Goal: Task Accomplishment & Management: Use online tool/utility

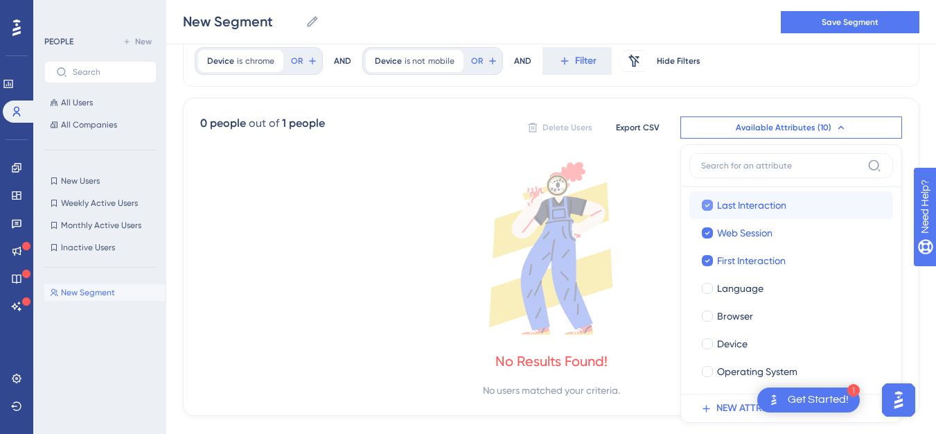
click at [702, 208] on div at bounding box center [707, 204] width 11 height 11
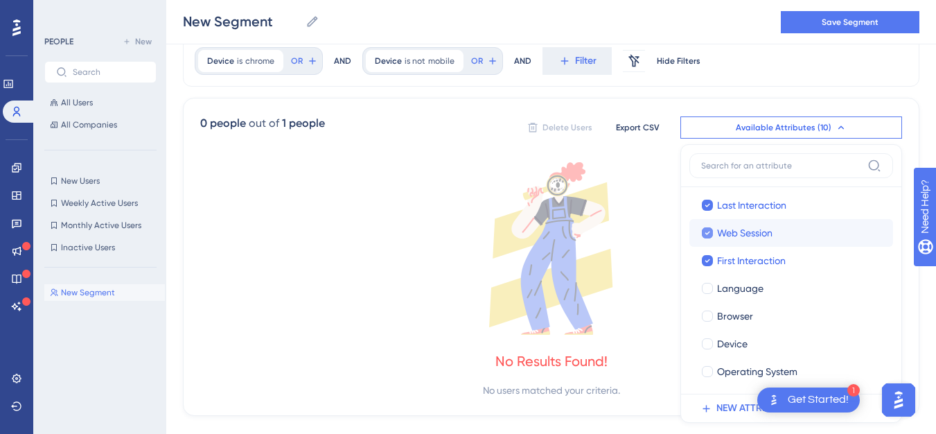
checkbox input "false"
click at [704, 231] on div at bounding box center [707, 232] width 11 height 11
checkbox input "false"
click at [708, 260] on icon at bounding box center [707, 261] width 6 height 10
checkbox input "false"
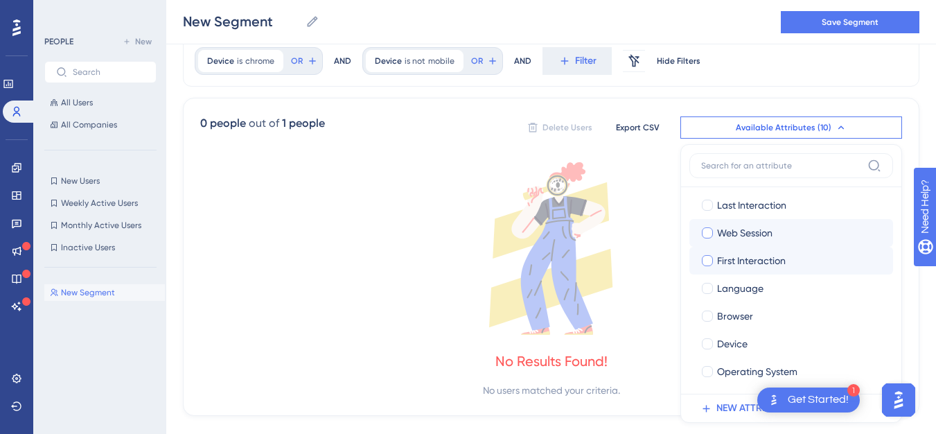
click at [387, 263] on icon at bounding box center [551, 248] width 702 height 172
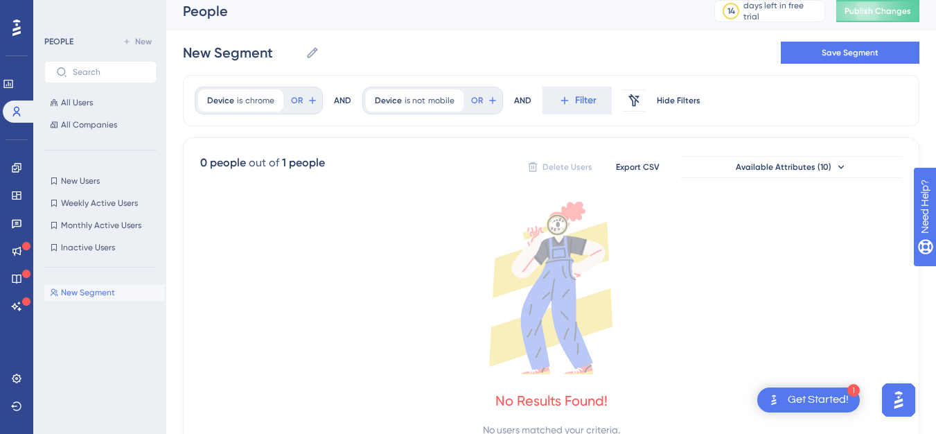
scroll to position [8, 0]
click at [449, 103] on icon at bounding box center [453, 101] width 8 height 8
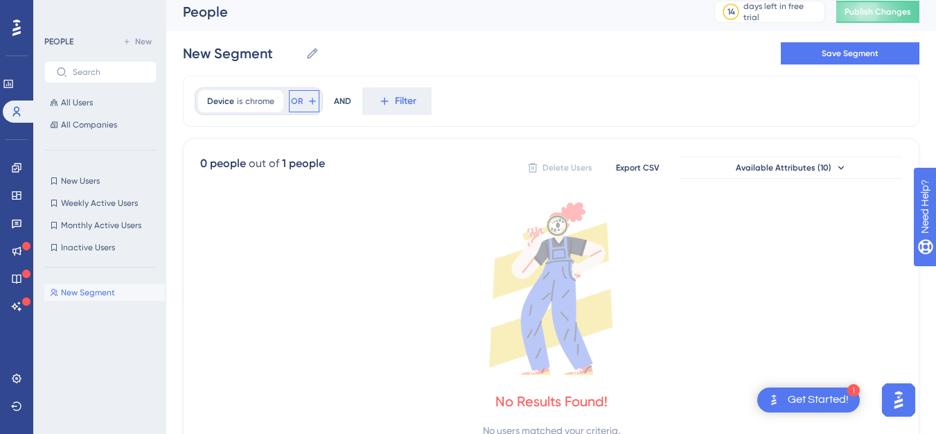
click at [297, 100] on span "OR" at bounding box center [297, 101] width 12 height 11
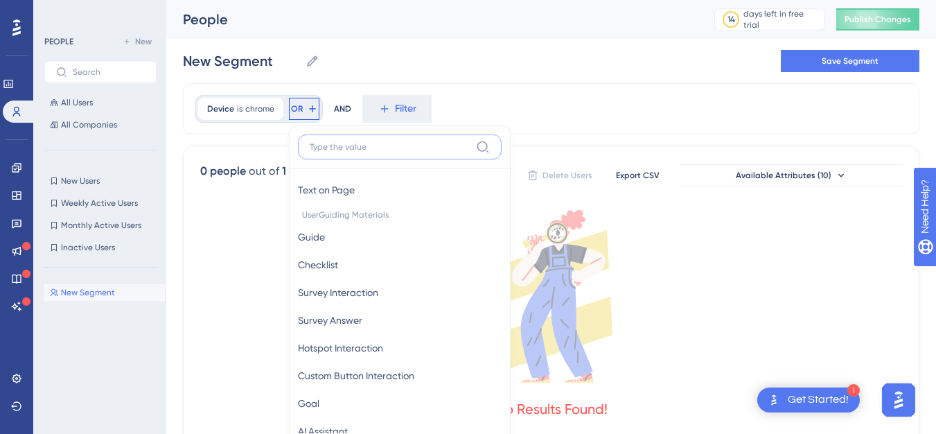
scroll to position [0, 0]
click at [754, 242] on icon at bounding box center [551, 296] width 702 height 172
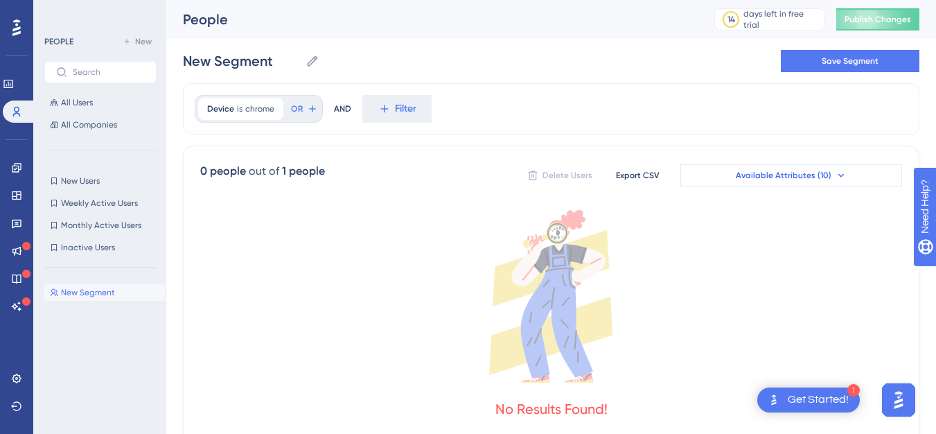
click at [765, 177] on span "Available Attributes (10)" at bounding box center [783, 175] width 96 height 11
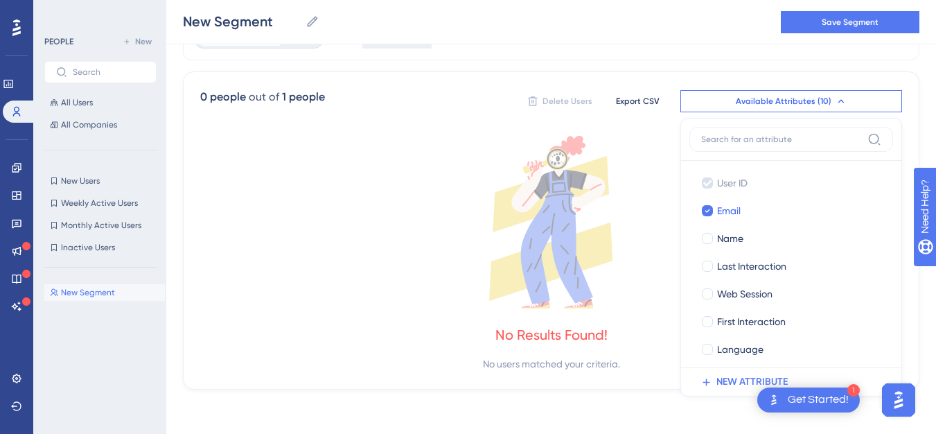
click at [353, 315] on div "No Results Found! No users matched your criteria." at bounding box center [551, 254] width 702 height 236
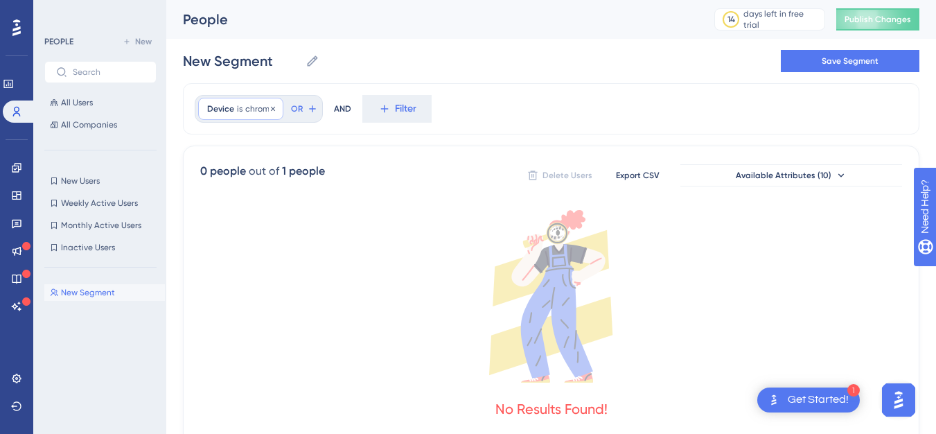
click at [277, 106] on div "Device is chrome chrome Remove" at bounding box center [240, 109] width 85 height 22
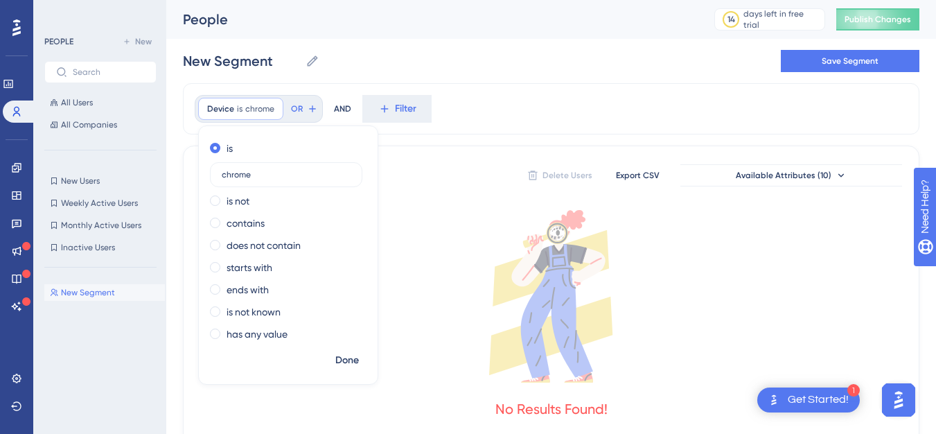
click at [427, 312] on icon at bounding box center [551, 296] width 702 height 172
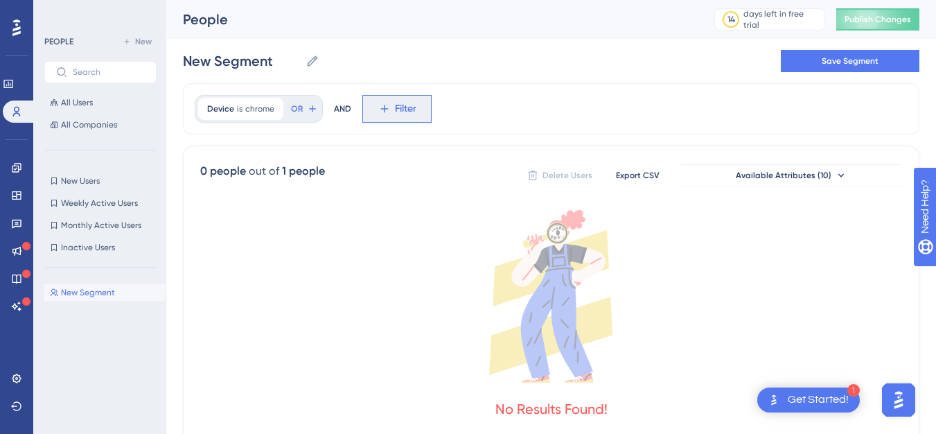
click at [406, 114] on span "Filter" at bounding box center [405, 108] width 21 height 17
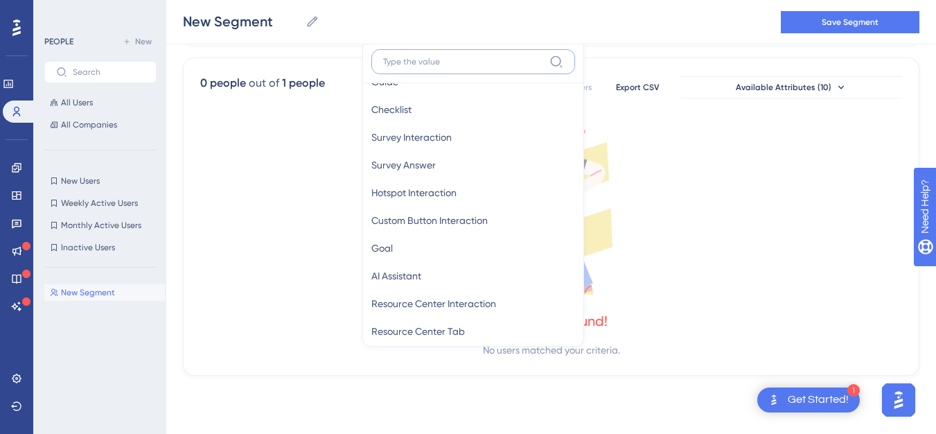
scroll to position [267, 0]
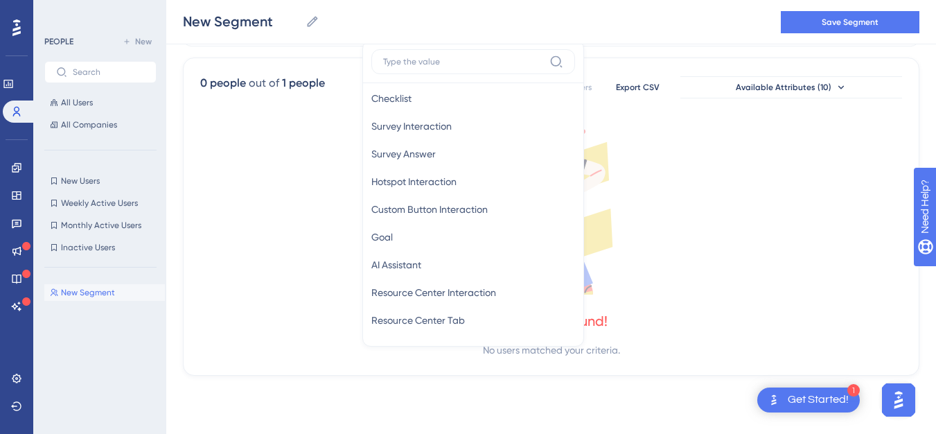
click at [256, 237] on icon at bounding box center [551, 208] width 702 height 172
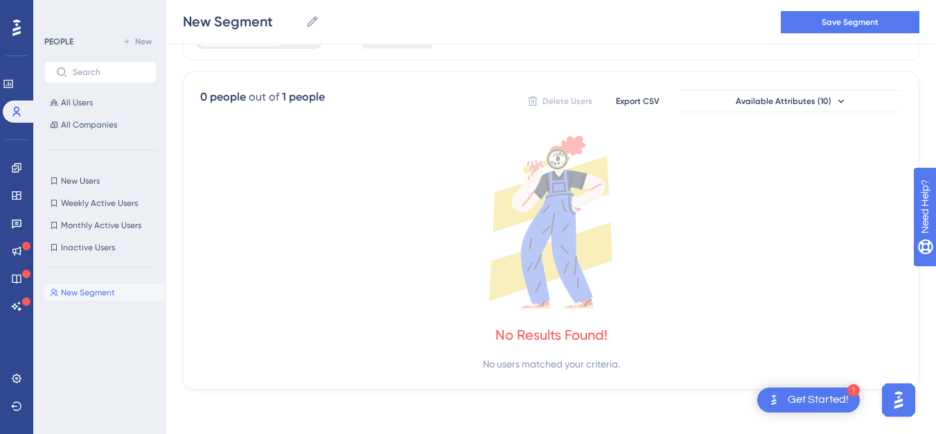
scroll to position [0, 0]
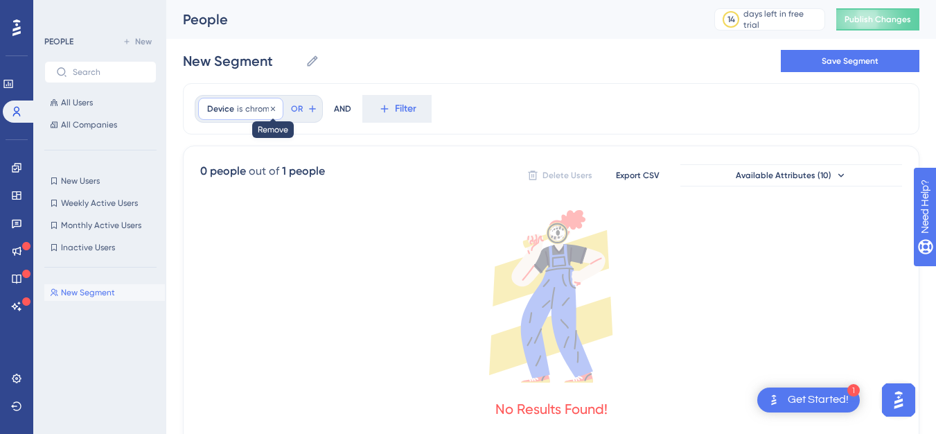
click at [270, 108] on icon at bounding box center [273, 109] width 8 height 8
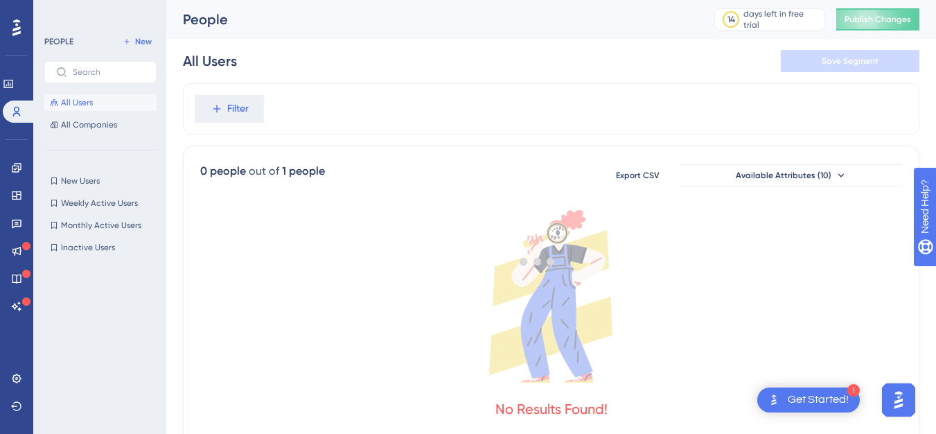
click at [270, 108] on div at bounding box center [537, 261] width 797 height 334
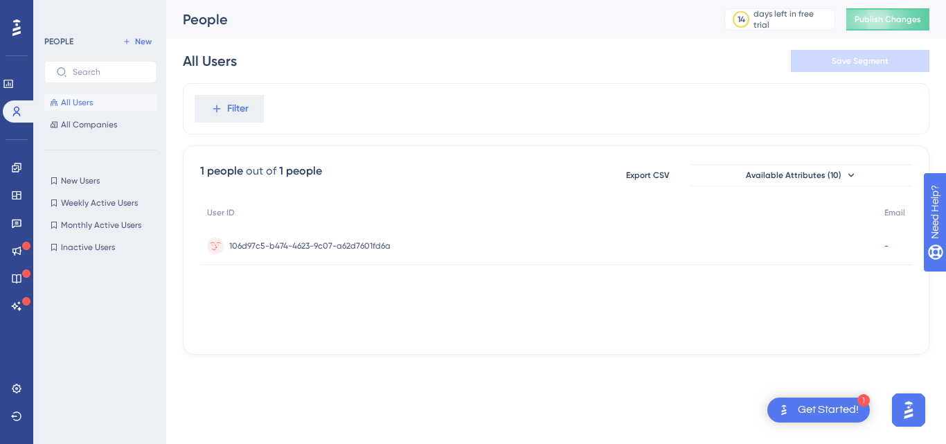
click at [111, 115] on div "All Users All Companies" at bounding box center [100, 113] width 112 height 39
click at [112, 121] on span "All Companies" at bounding box center [89, 124] width 56 height 11
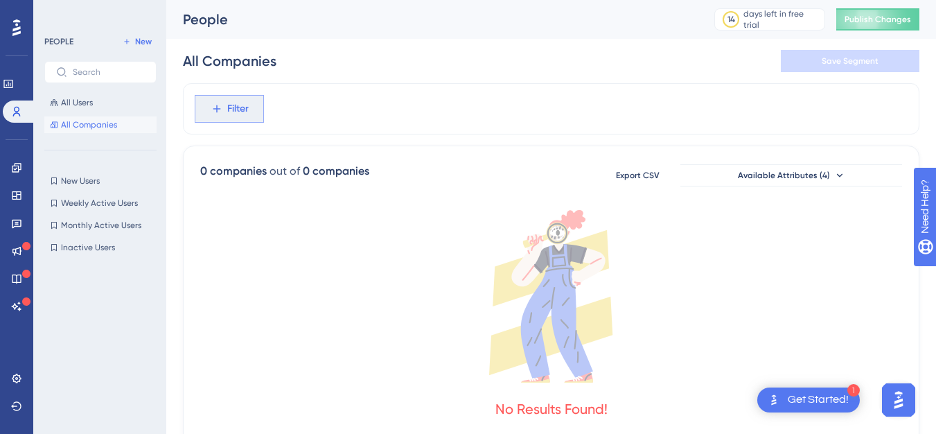
click at [214, 110] on icon at bounding box center [217, 108] width 12 height 12
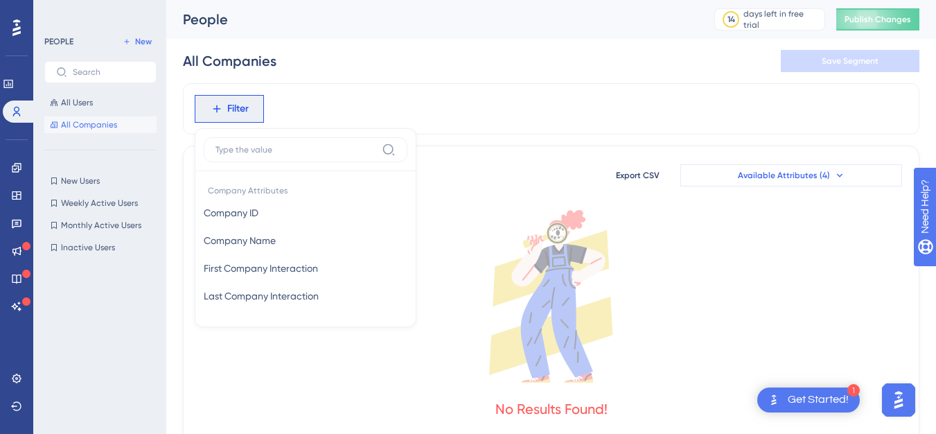
click at [834, 183] on button "Available Attributes (4)" at bounding box center [791, 175] width 222 height 22
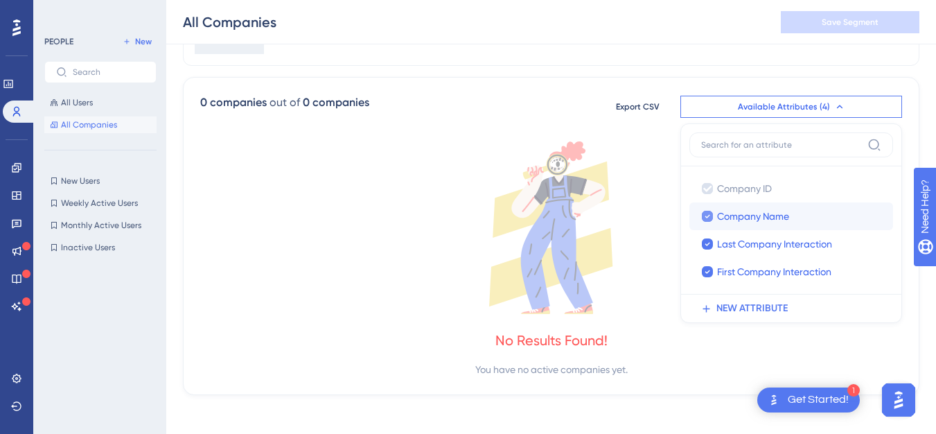
scroll to position [80, 0]
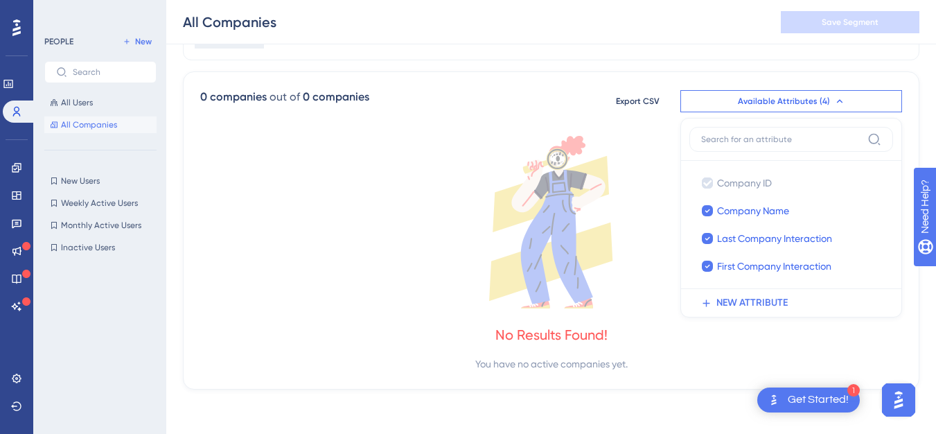
click at [260, 235] on icon at bounding box center [551, 222] width 702 height 172
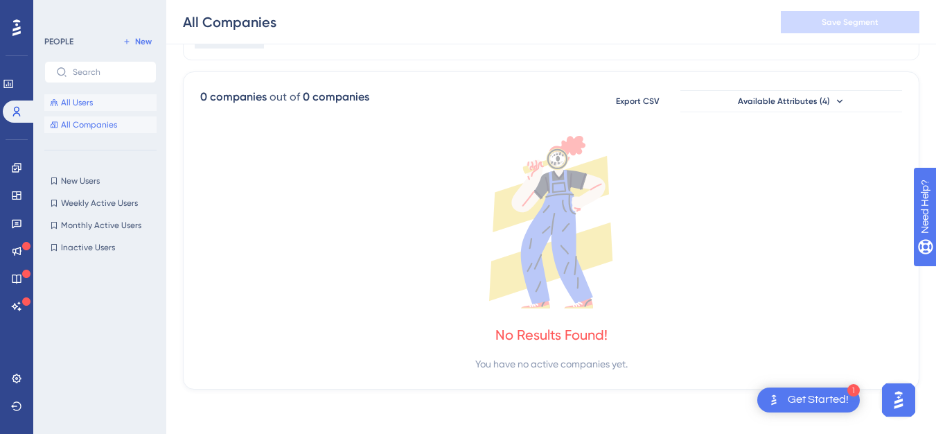
click at [64, 96] on button "All Users" at bounding box center [100, 102] width 112 height 17
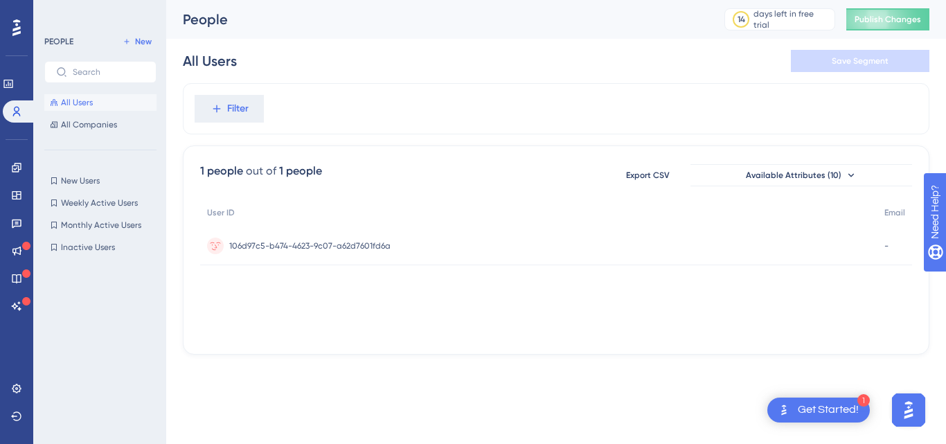
click at [65, 96] on button "All Users" at bounding box center [100, 102] width 112 height 17
click at [231, 94] on div "Filter" at bounding box center [556, 108] width 747 height 51
click at [233, 103] on span "Filter" at bounding box center [237, 108] width 21 height 17
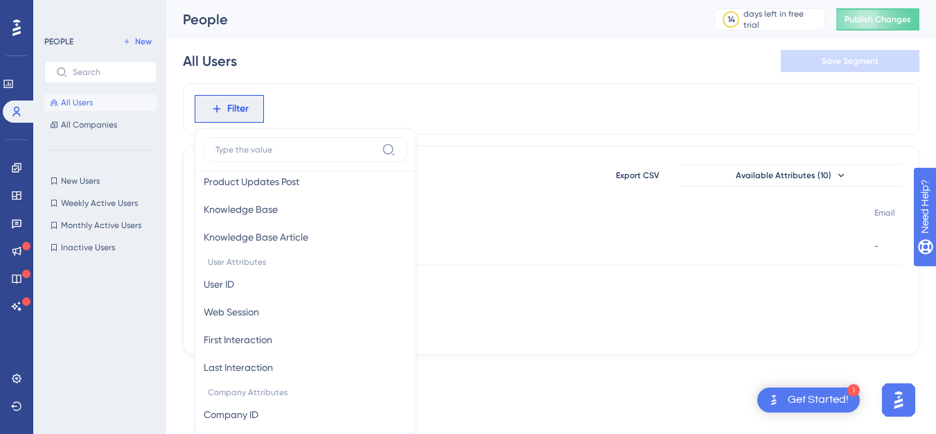
scroll to position [550, 0]
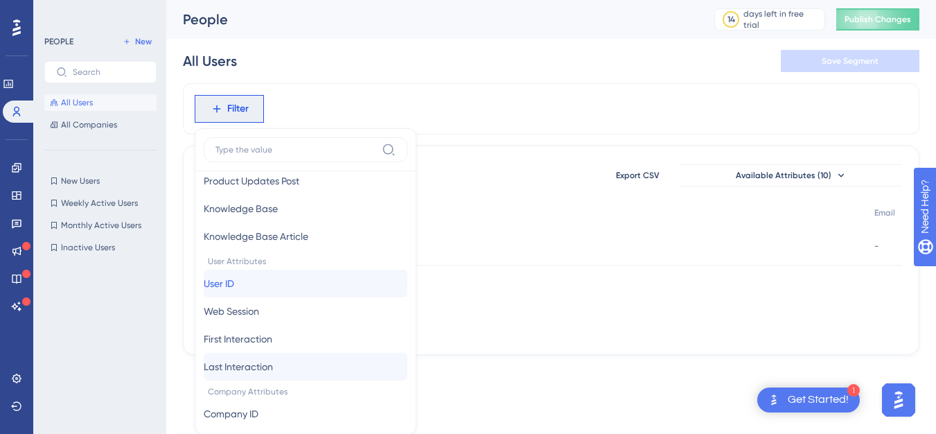
drag, startPoint x: 211, startPoint y: 277, endPoint x: 287, endPoint y: 360, distance: 112.7
click at [287, 360] on div "User ID User ID Web Session Web Session First Interaction First Interaction Las…" at bounding box center [306, 324] width 204 height 111
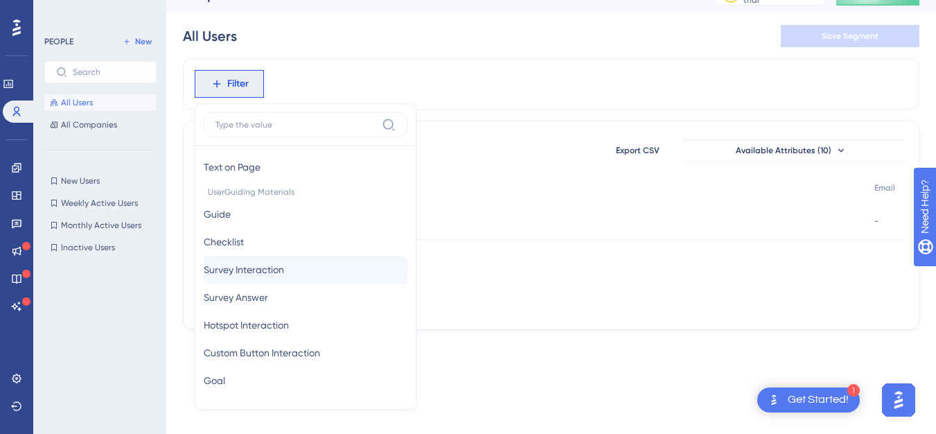
scroll to position [190, 0]
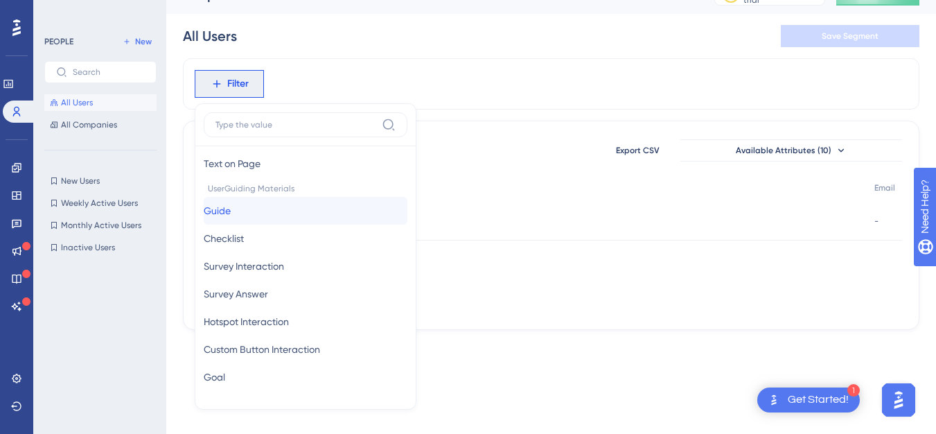
click at [256, 220] on button "Guide Guide" at bounding box center [306, 211] width 204 height 28
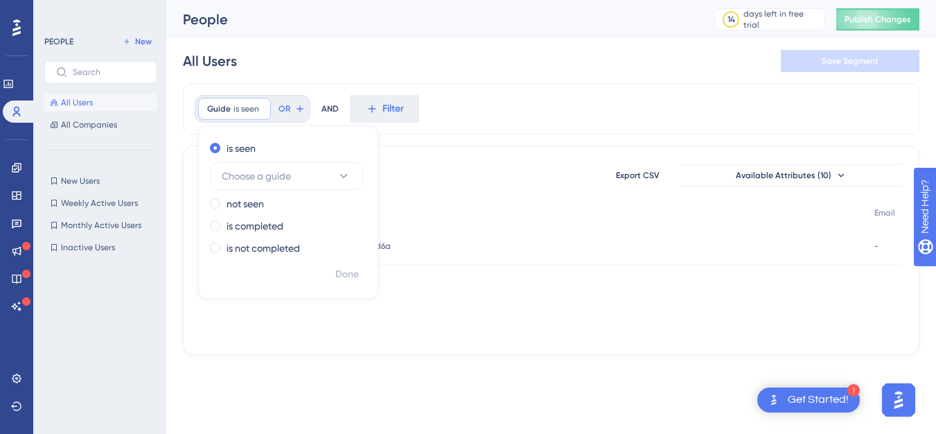
scroll to position [0, 0]
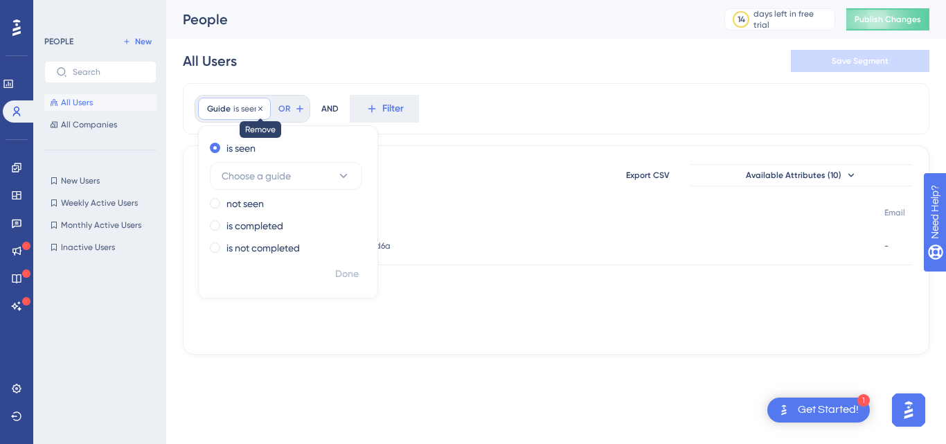
click at [256, 105] on icon at bounding box center [260, 109] width 8 height 8
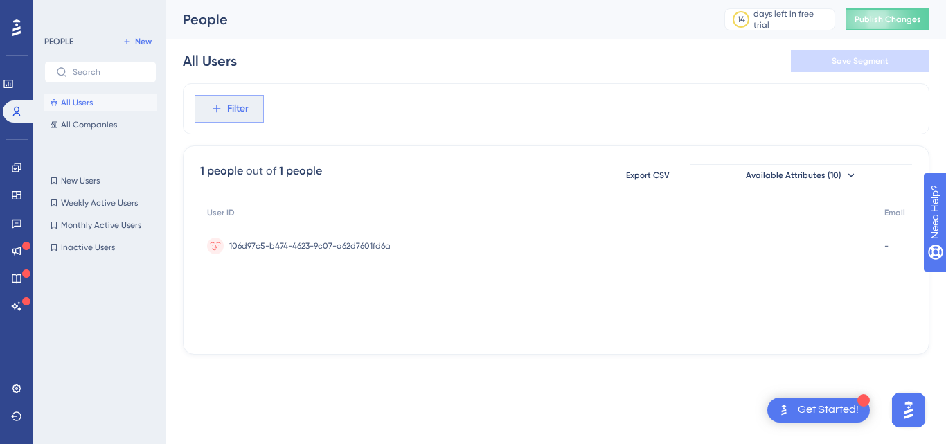
click at [230, 109] on span "Filter" at bounding box center [237, 108] width 21 height 17
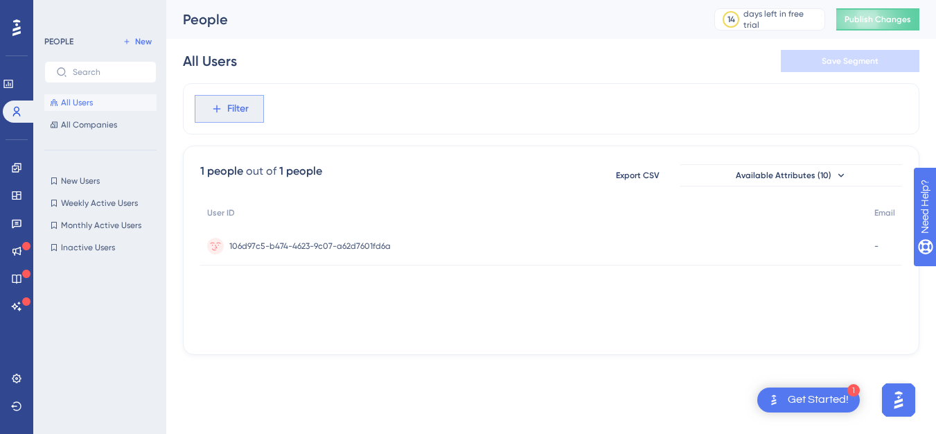
scroll to position [64, 0]
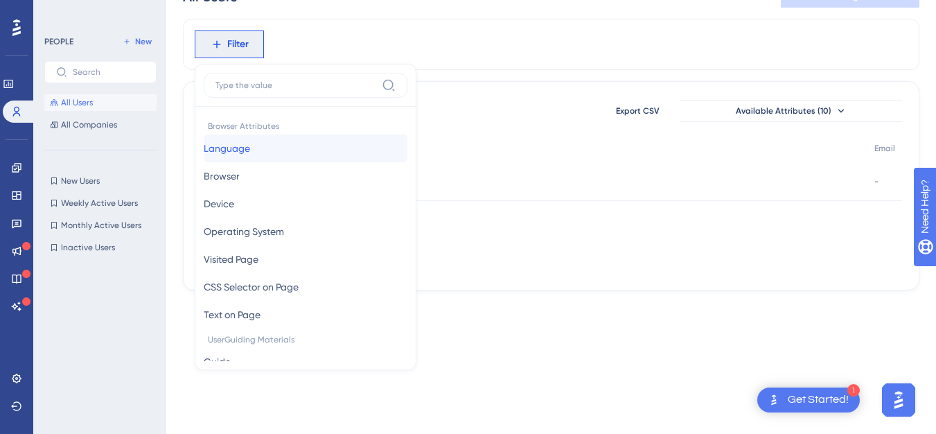
click at [261, 141] on button "Language Language" at bounding box center [306, 148] width 204 height 28
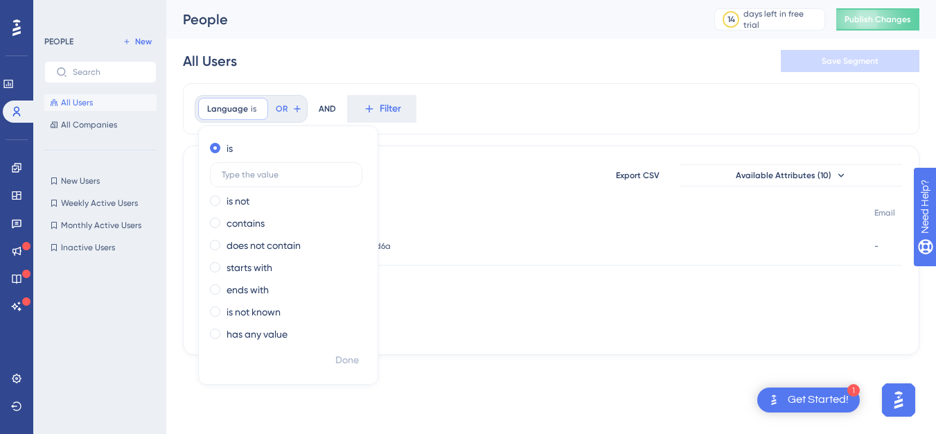
scroll to position [0, 0]
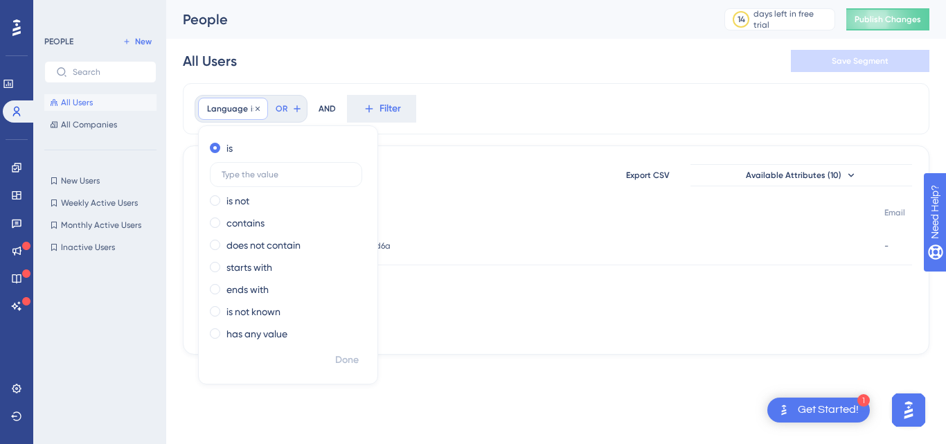
click at [218, 113] on span "Language" at bounding box center [227, 108] width 41 height 11
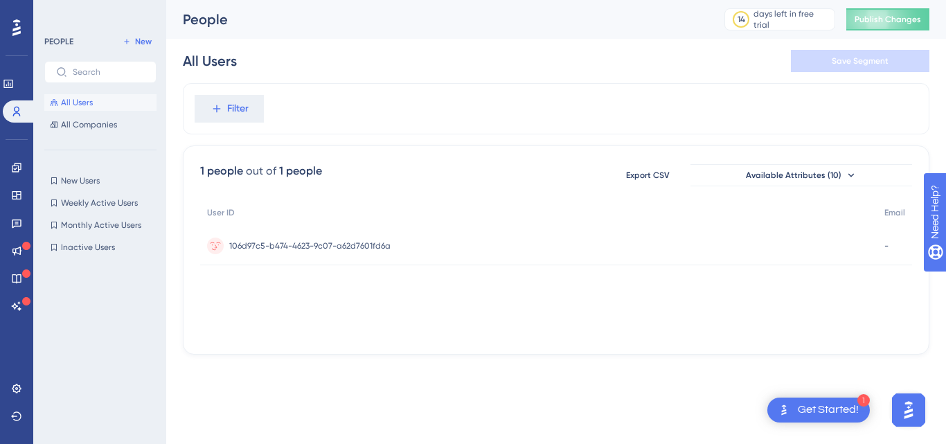
click at [218, 113] on icon at bounding box center [217, 108] width 12 height 12
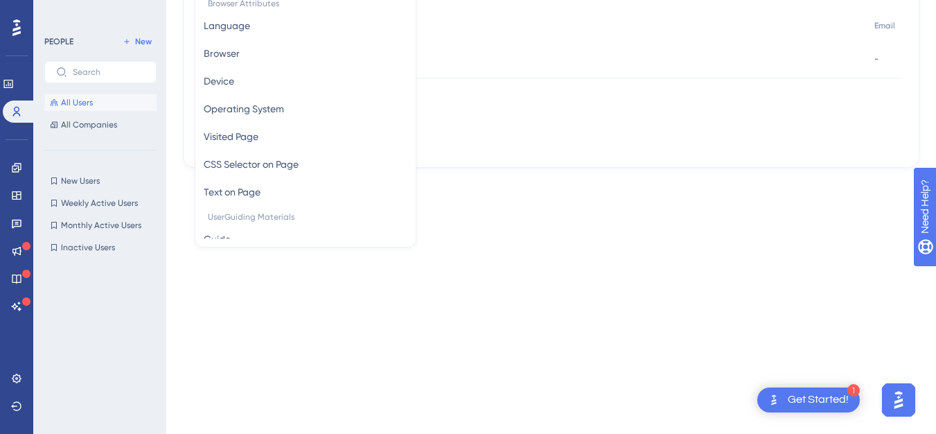
scroll to position [190, 0]
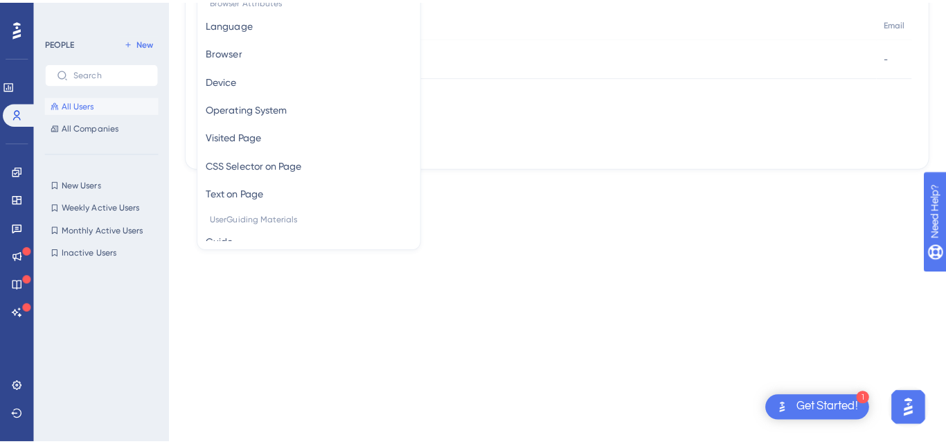
scroll to position [0, 0]
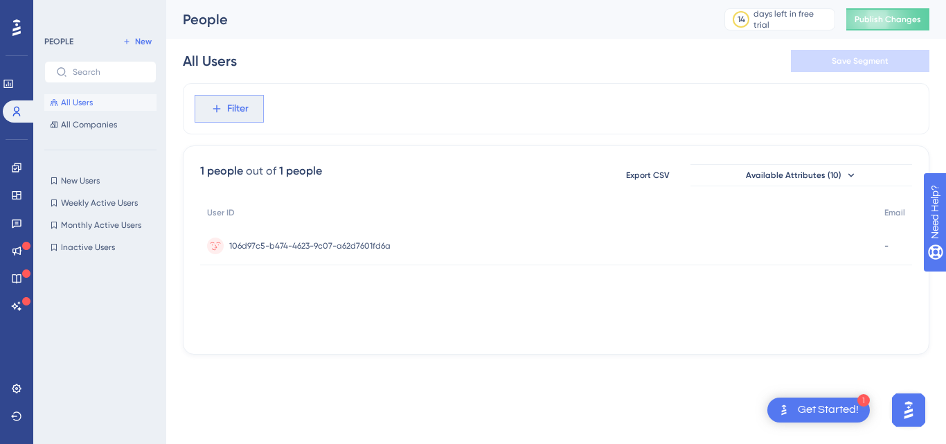
click at [230, 109] on span "Filter" at bounding box center [237, 108] width 21 height 17
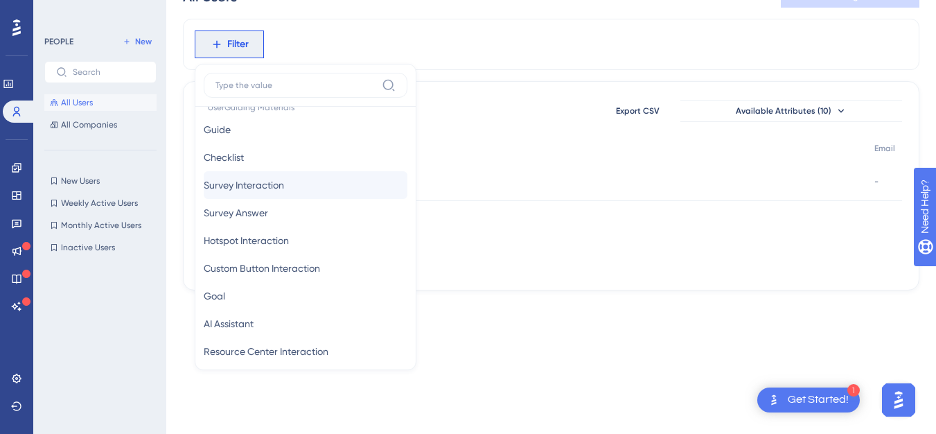
scroll to position [240, 0]
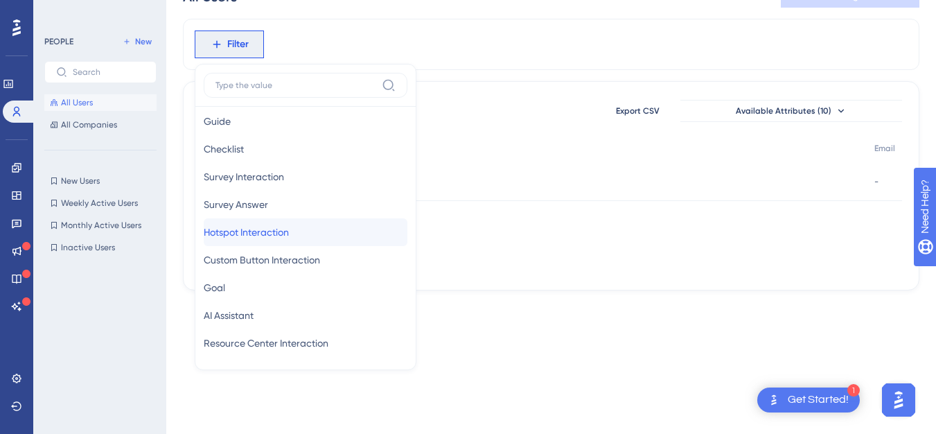
click at [265, 237] on span "Hotspot Interaction" at bounding box center [246, 232] width 85 height 17
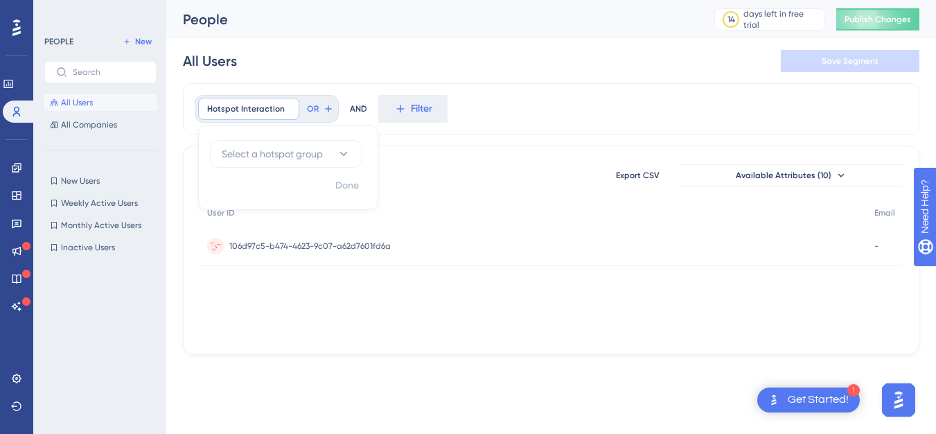
scroll to position [0, 0]
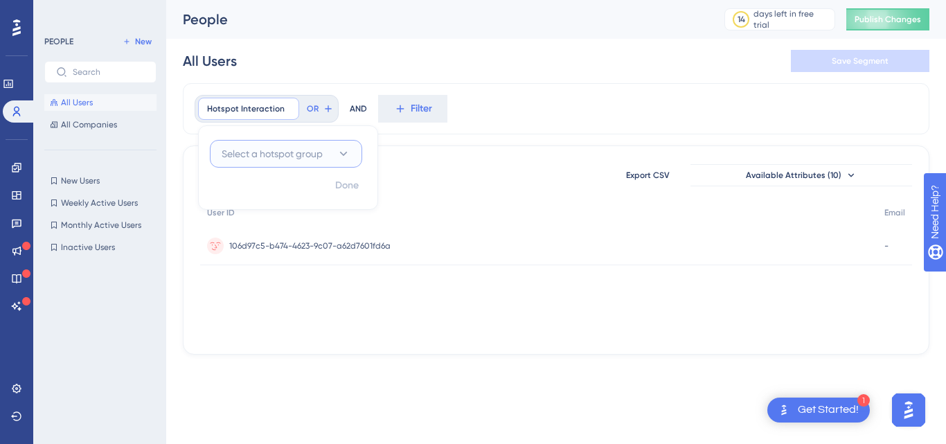
click at [308, 154] on span "Select a hotspot group" at bounding box center [272, 153] width 101 height 17
click at [289, 238] on div "No Result Found No Result Found" at bounding box center [286, 230] width 134 height 28
click at [391, 194] on div "1 people out of 1 people Export CSV Available Attributes (10) User ID Email 106…" at bounding box center [556, 249] width 747 height 209
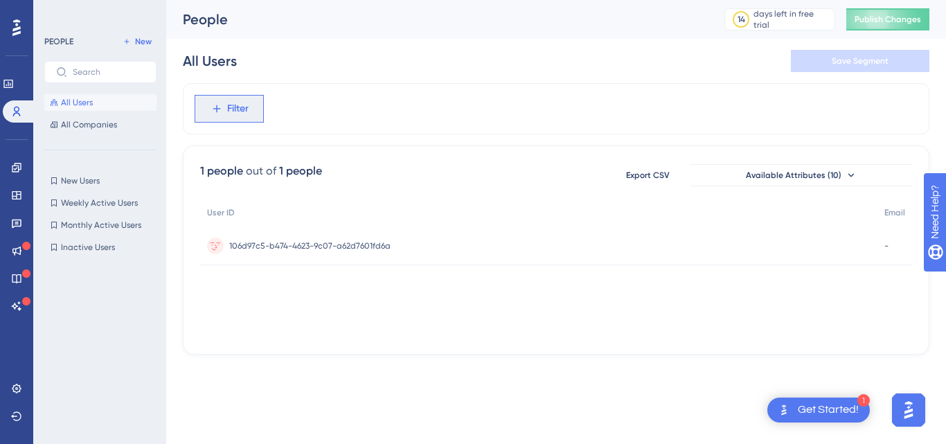
click at [240, 95] on button "Filter" at bounding box center [229, 109] width 69 height 28
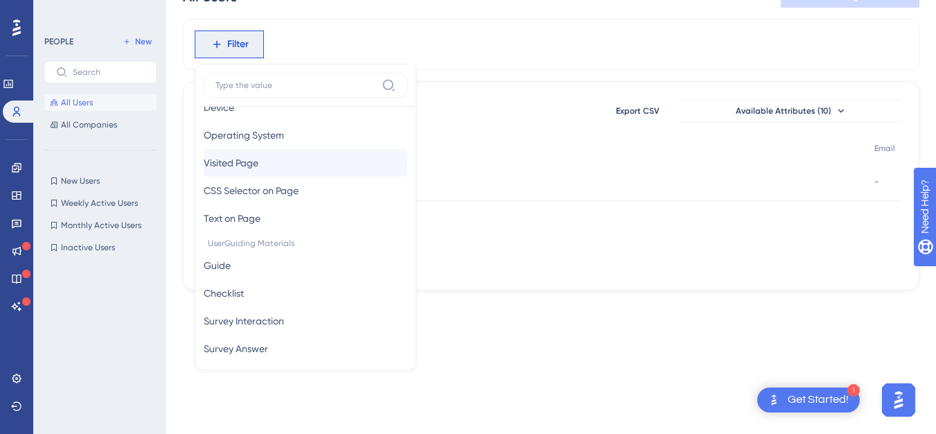
scroll to position [97, 0]
click at [290, 254] on button "Guide Guide" at bounding box center [306, 265] width 204 height 28
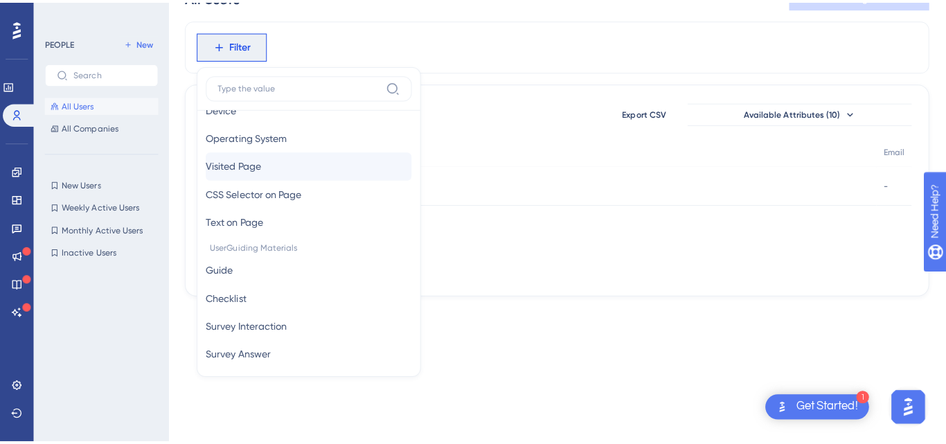
scroll to position [0, 0]
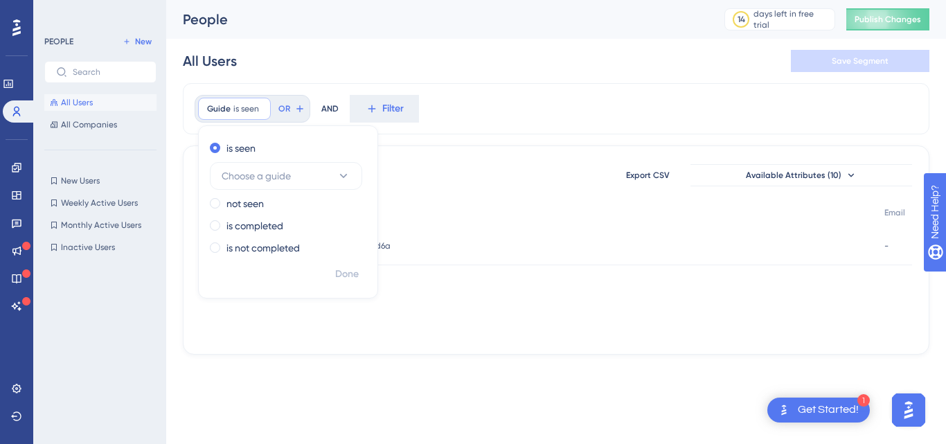
click at [244, 96] on div "Guide is seen Remove is seen Choose a guide not seen is completed is not comple…" at bounding box center [253, 109] width 116 height 28
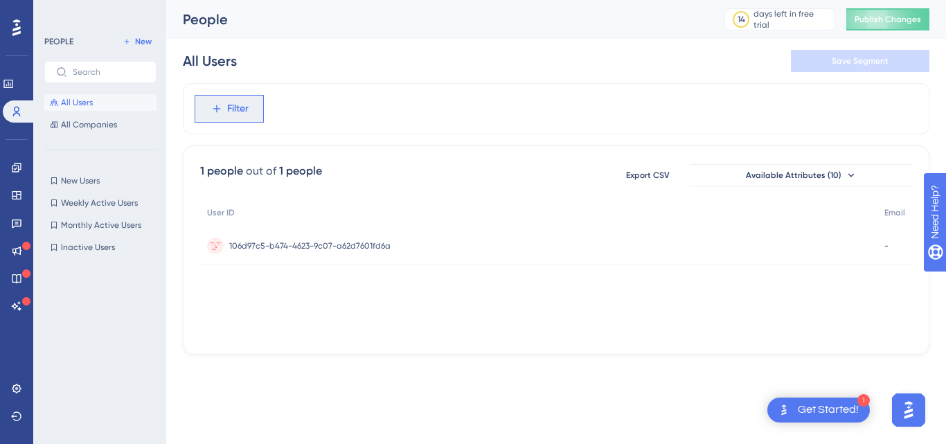
click at [212, 101] on button "Filter" at bounding box center [229, 109] width 69 height 28
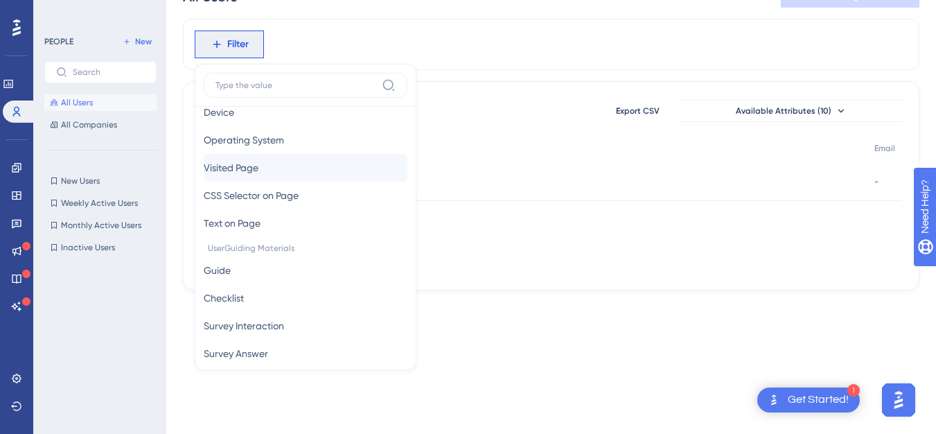
scroll to position [92, 0]
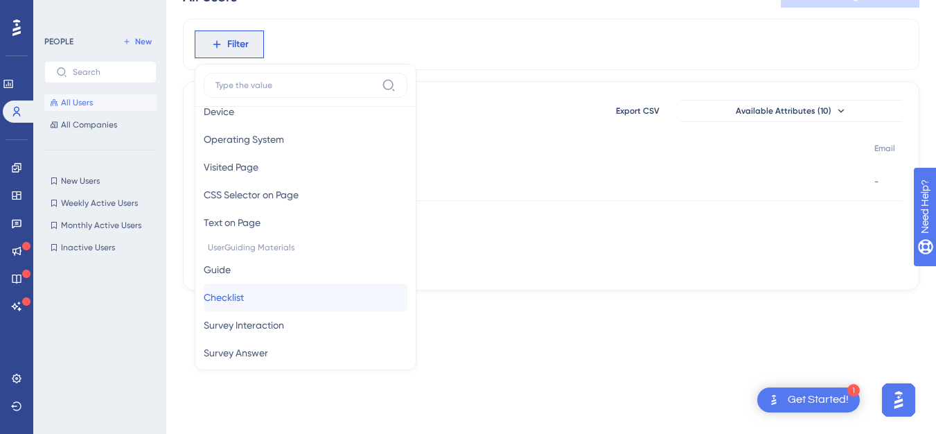
click at [256, 293] on button "Checklist Checklist" at bounding box center [306, 297] width 204 height 28
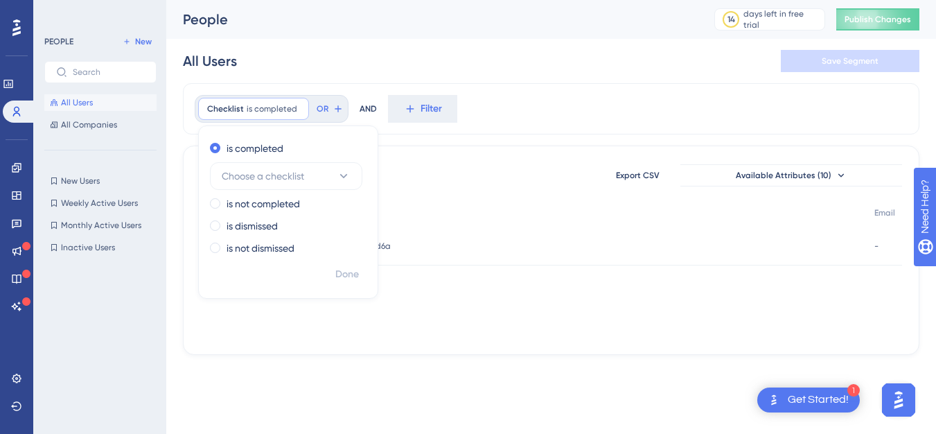
scroll to position [0, 0]
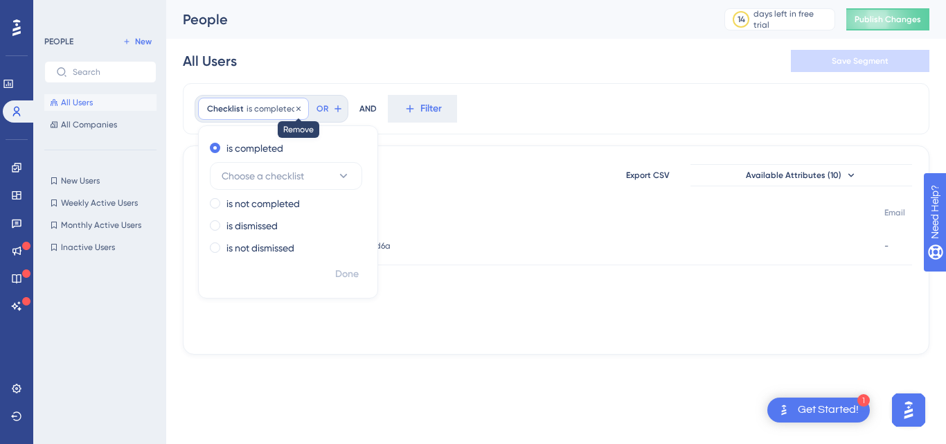
click at [294, 108] on icon at bounding box center [298, 109] width 8 height 8
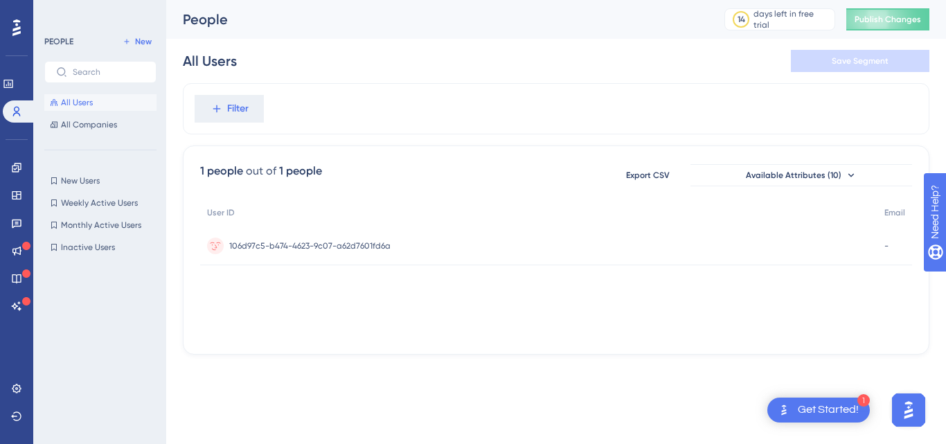
drag, startPoint x: 293, startPoint y: 108, endPoint x: 248, endPoint y: 94, distance: 47.1
click at [248, 94] on div "Filter" at bounding box center [556, 108] width 747 height 51
drag, startPoint x: 248, startPoint y: 94, endPoint x: 248, endPoint y: 102, distance: 8.3
click at [248, 102] on div "Filter" at bounding box center [556, 108] width 747 height 51
click at [248, 102] on span "Filter" at bounding box center [237, 108] width 21 height 17
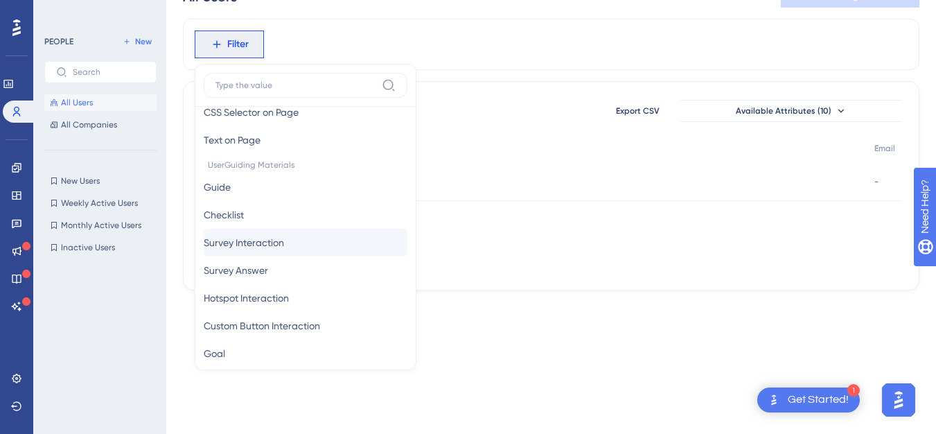
scroll to position [177, 0]
click at [243, 229] on button "Survey Interaction Survey Interaction" at bounding box center [306, 240] width 204 height 28
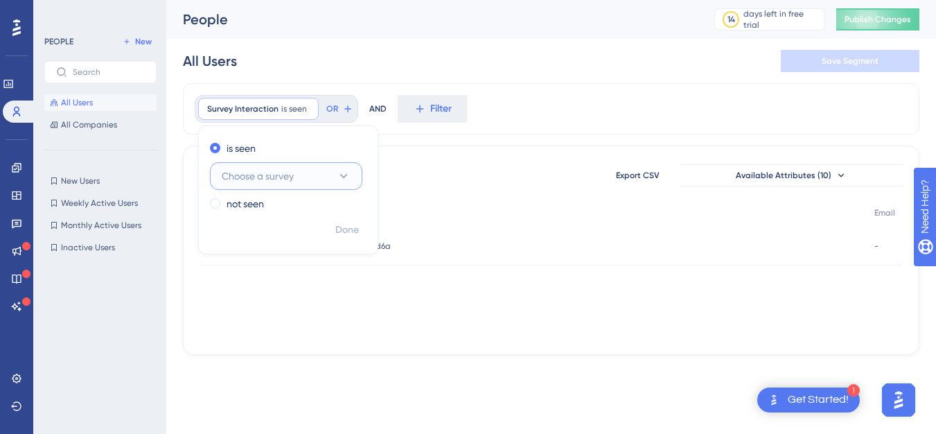
scroll to position [0, 0]
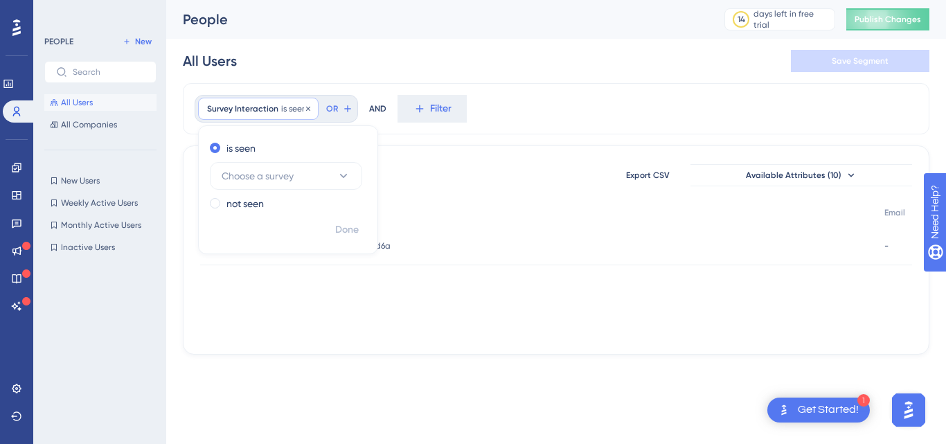
click at [234, 103] on span "Survey Interaction" at bounding box center [242, 108] width 71 height 11
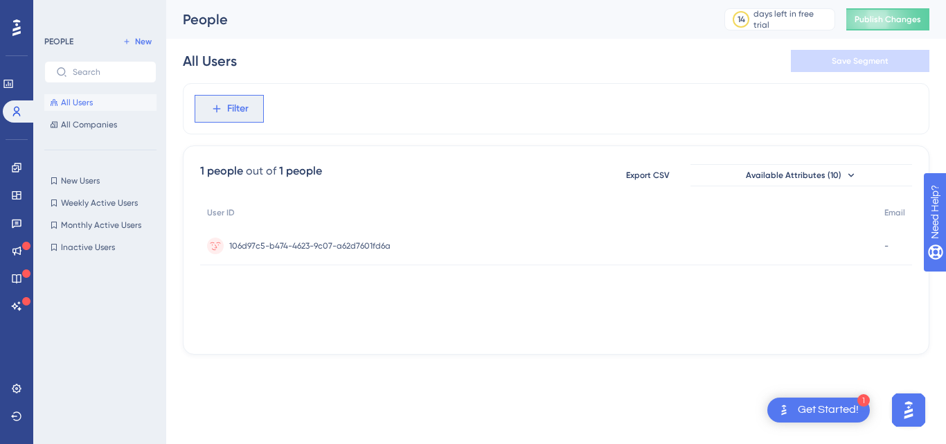
click at [234, 103] on span "Filter" at bounding box center [237, 108] width 21 height 17
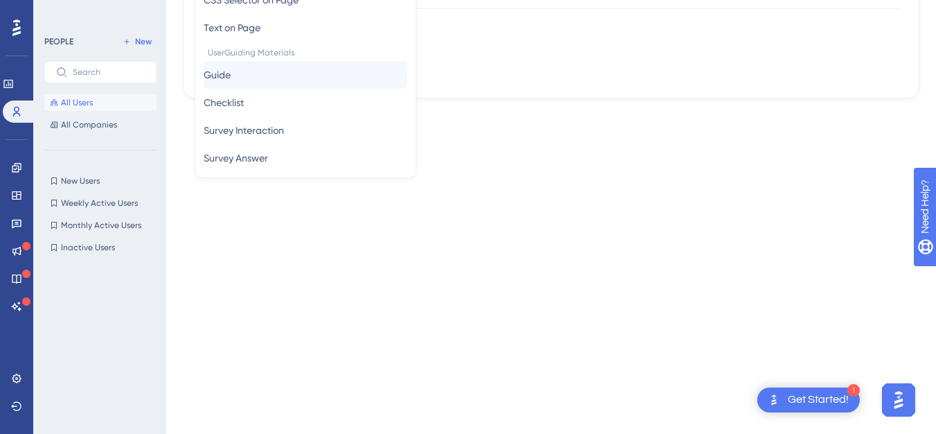
scroll to position [133, 0]
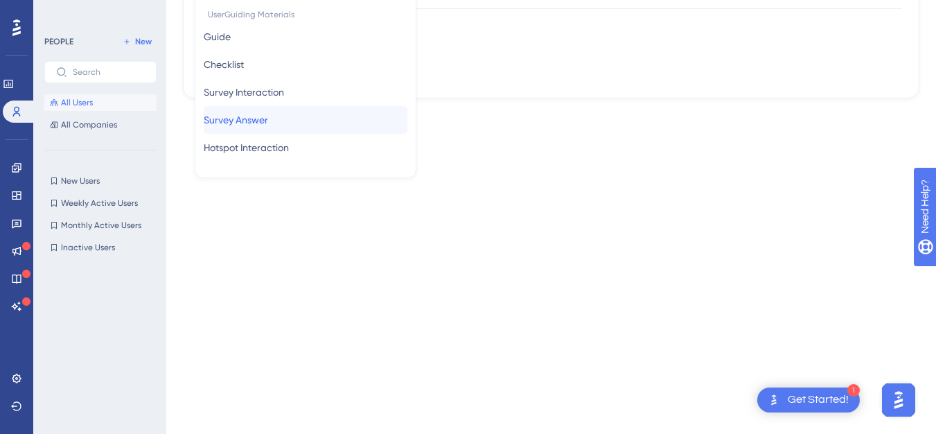
click at [276, 107] on button "Survey Answer Survey Answer" at bounding box center [306, 120] width 204 height 28
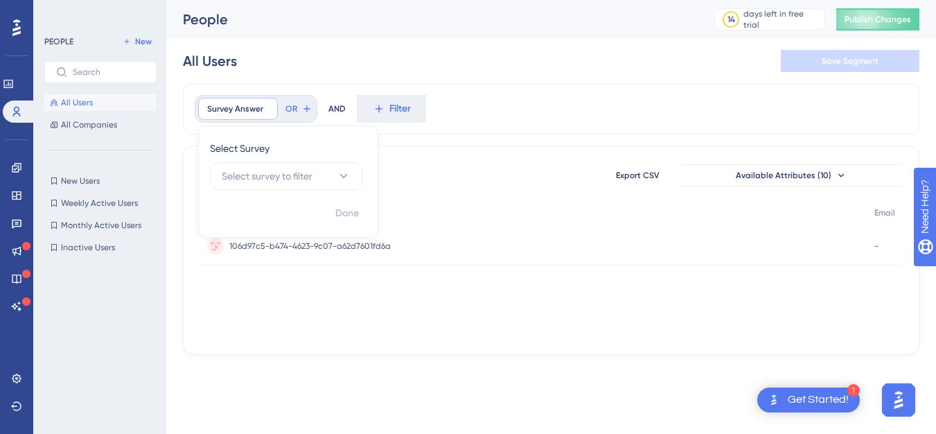
scroll to position [0, 0]
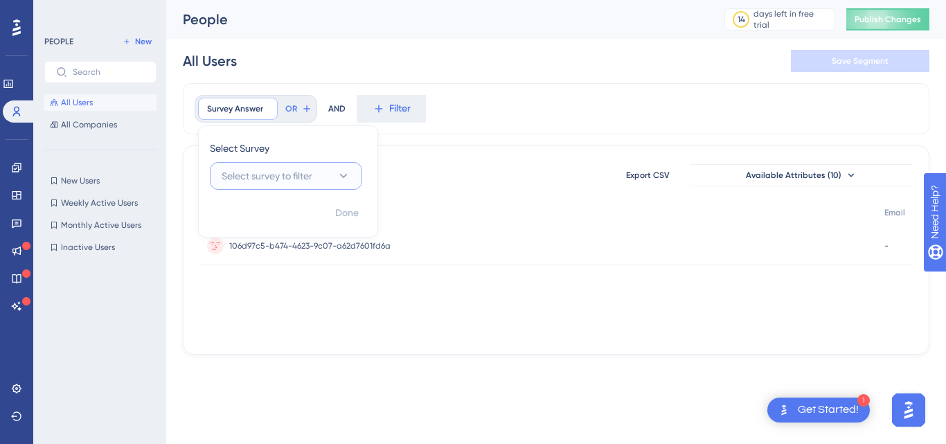
click at [302, 187] on button "Select survey to filter" at bounding box center [286, 176] width 152 height 28
click at [418, 229] on div "106d97c5-b474-4623-9c07-a62d7601fd6a 106d97c5-b474-4623-9c07-a62d7601fd6a" at bounding box center [538, 245] width 677 height 39
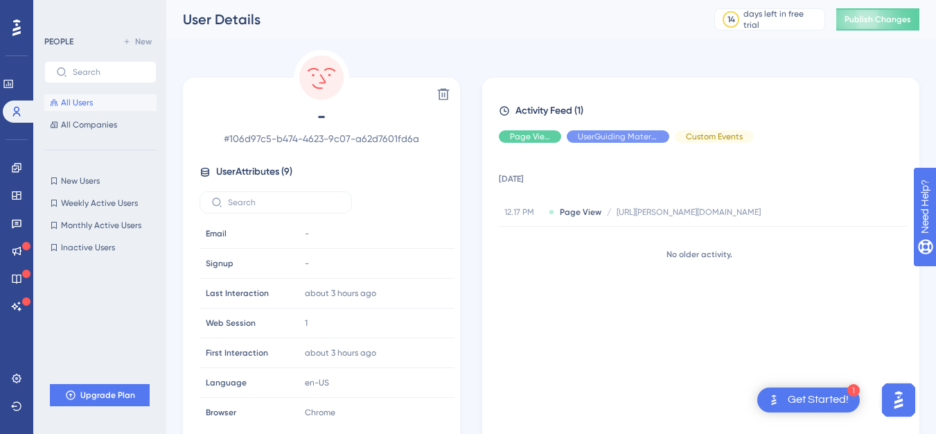
click at [107, 100] on button "All Users" at bounding box center [100, 102] width 112 height 17
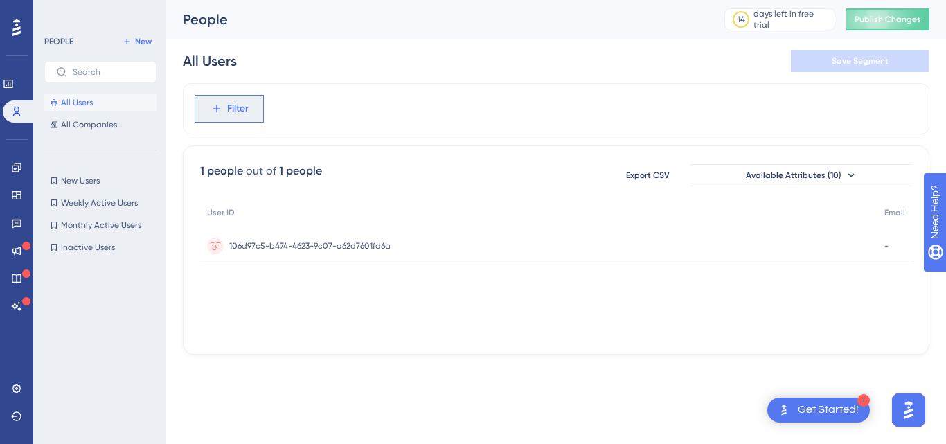
click at [238, 99] on button "Filter" at bounding box center [229, 109] width 69 height 28
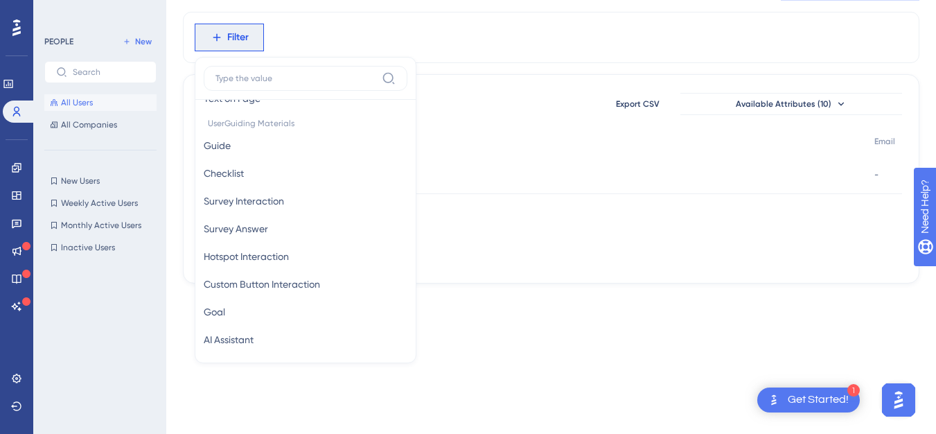
scroll to position [208, 0]
click at [282, 287] on span "Custom Button Interaction" at bounding box center [262, 284] width 116 height 17
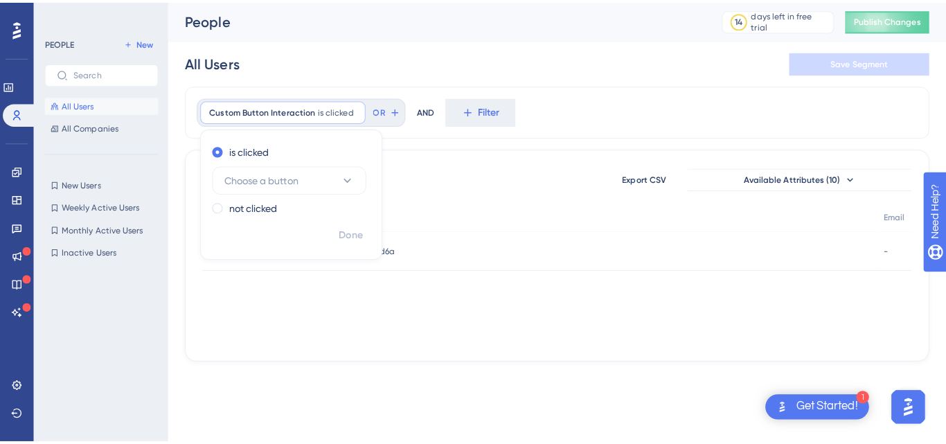
scroll to position [0, 0]
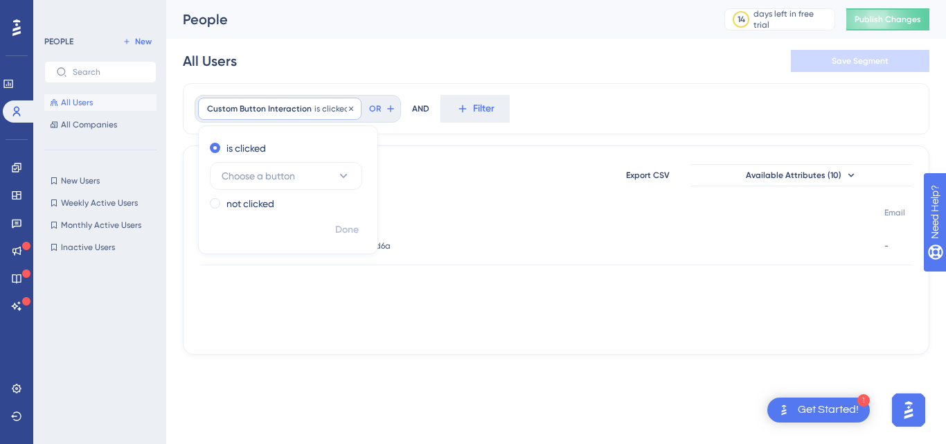
click at [303, 109] on span "Custom Button Interaction" at bounding box center [259, 108] width 105 height 11
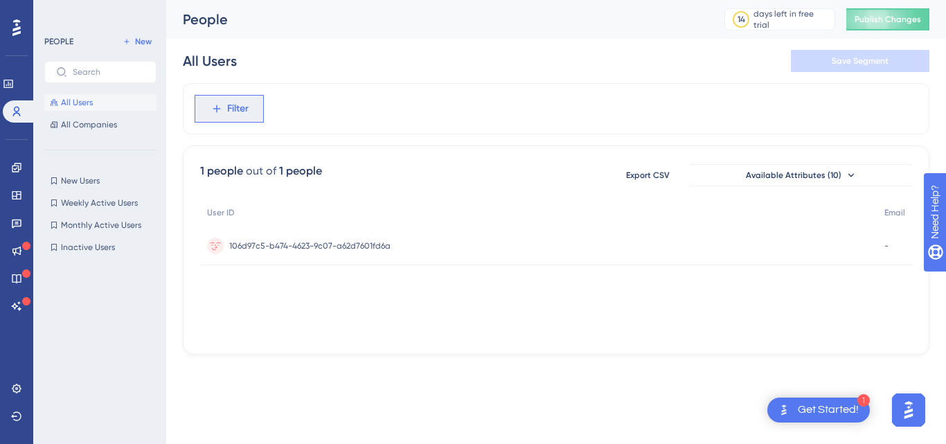
click at [253, 121] on button "Filter" at bounding box center [229, 109] width 69 height 28
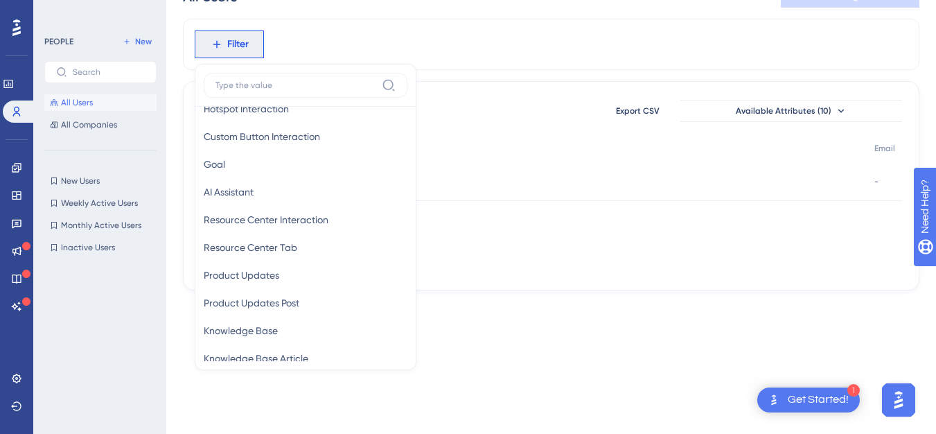
scroll to position [365, 0]
click at [224, 192] on span "AI Assistant" at bounding box center [229, 190] width 50 height 17
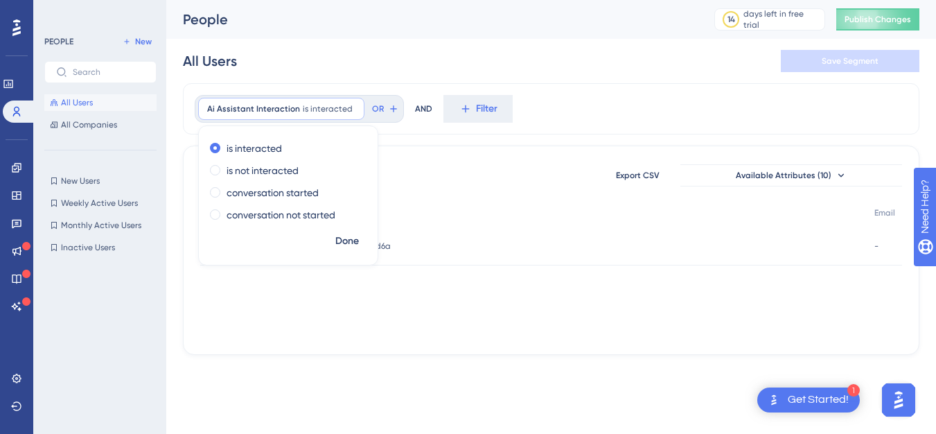
scroll to position [0, 0]
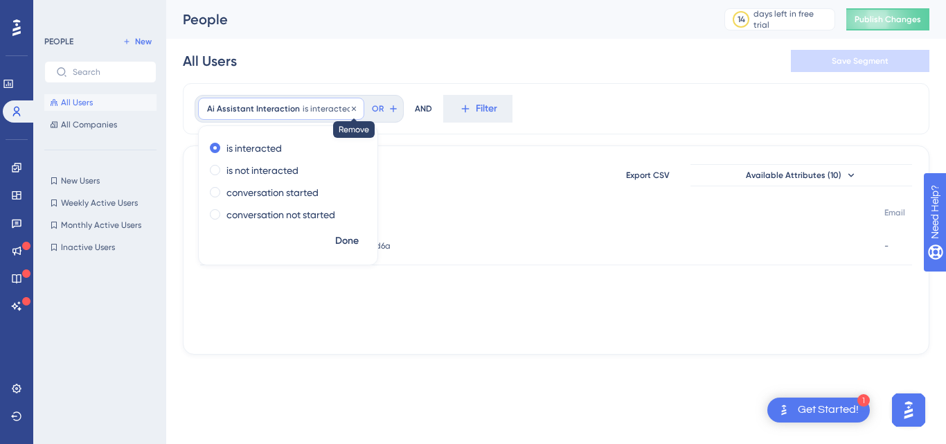
click at [352, 109] on icon at bounding box center [354, 108] width 4 height 4
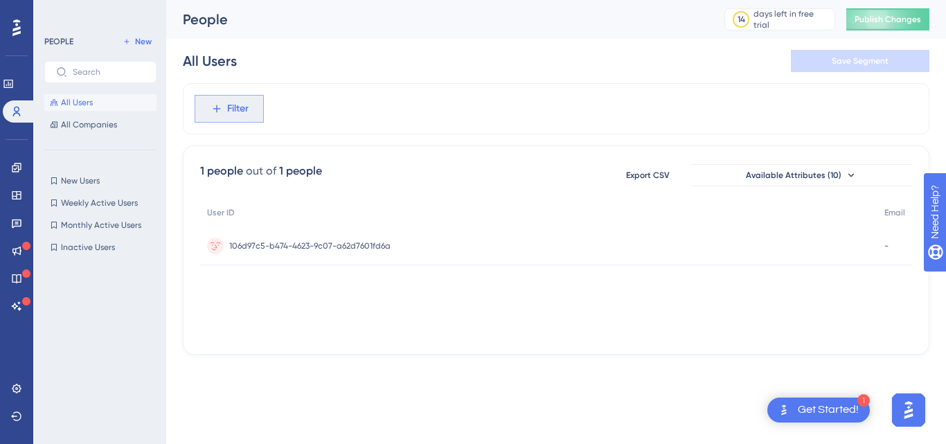
click at [227, 118] on button "Filter" at bounding box center [229, 109] width 69 height 28
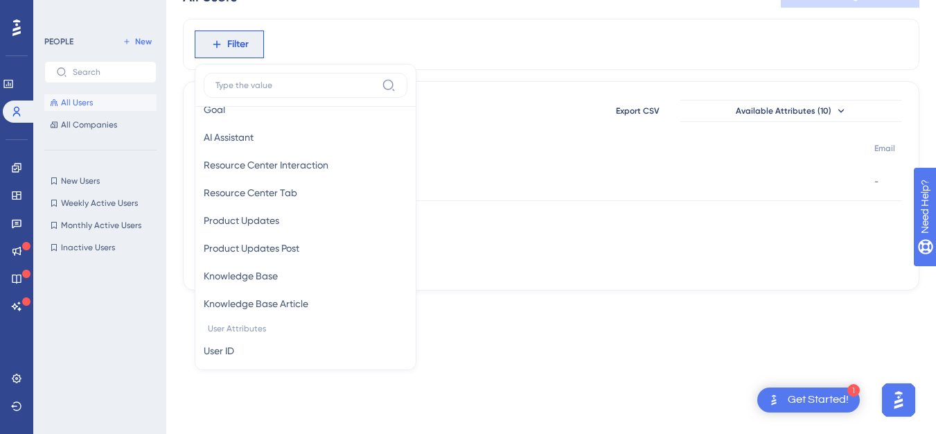
scroll to position [420, 0]
click at [280, 304] on span "Knowledge Base Article" at bounding box center [256, 302] width 105 height 17
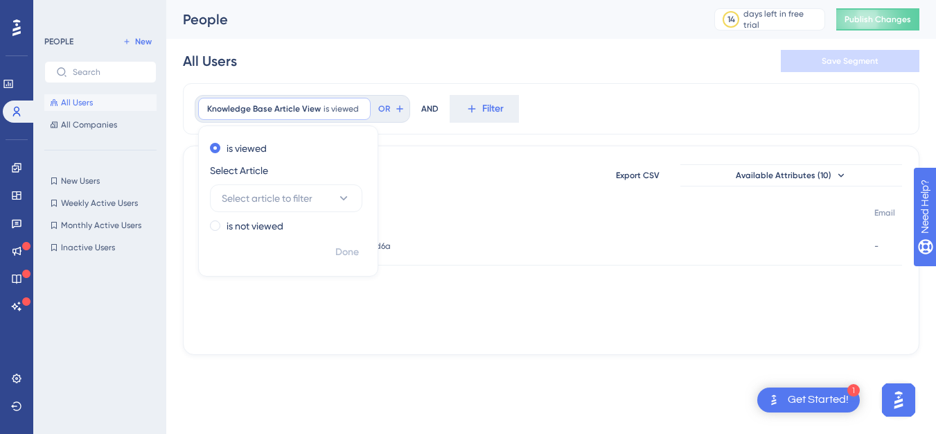
scroll to position [0, 0]
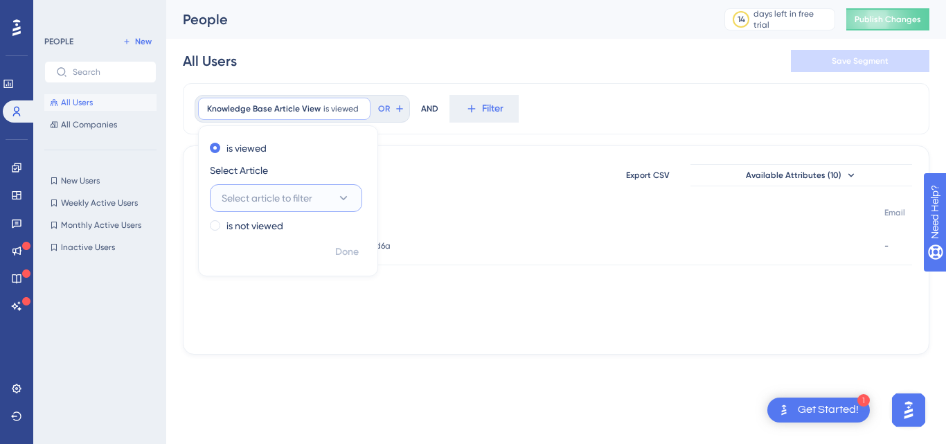
click at [352, 193] on button "Select article to filter" at bounding box center [286, 198] width 152 height 28
click at [253, 170] on span "Select Article" at bounding box center [239, 170] width 58 height 17
click at [242, 112] on span "Knowledge Base Article View" at bounding box center [264, 108] width 114 height 11
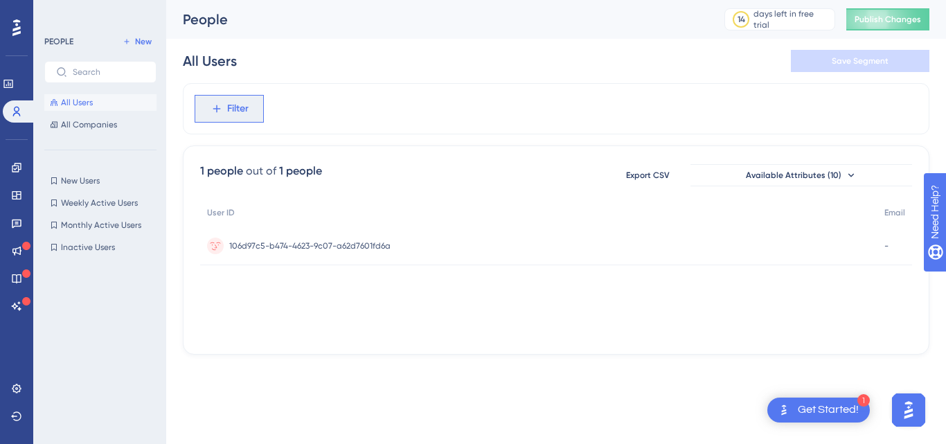
click at [242, 112] on span "Filter" at bounding box center [237, 108] width 21 height 17
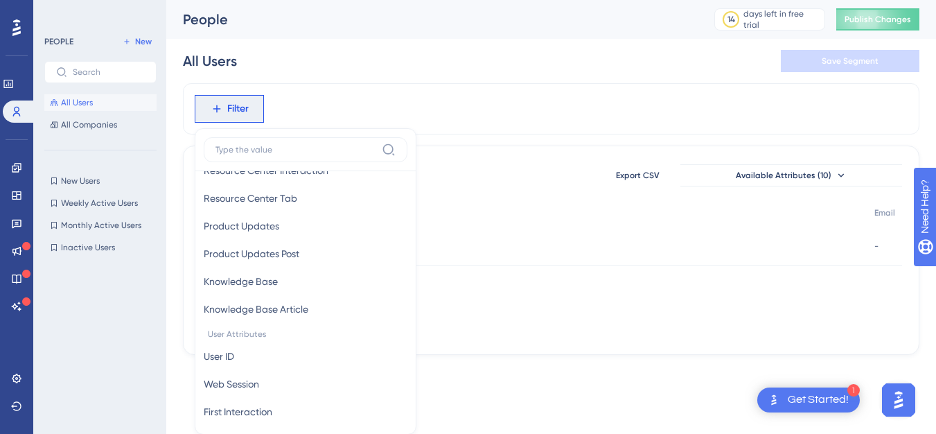
scroll to position [483, 0]
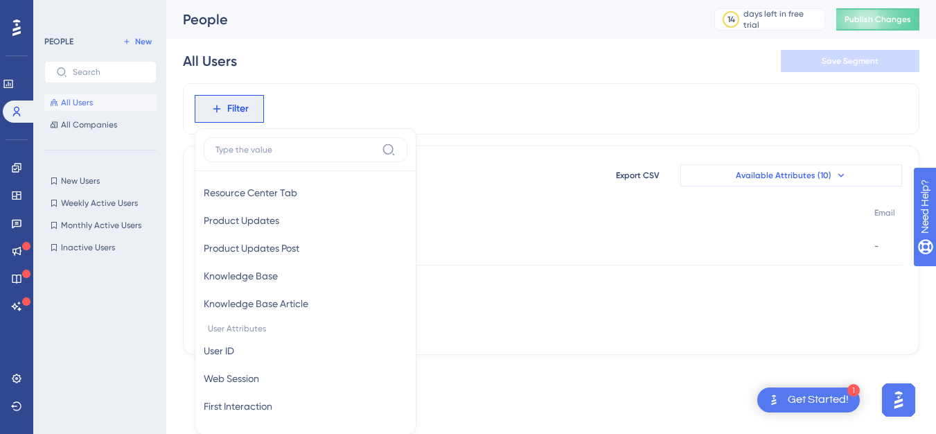
click at [729, 164] on button "Available Attributes (10)" at bounding box center [791, 175] width 222 height 22
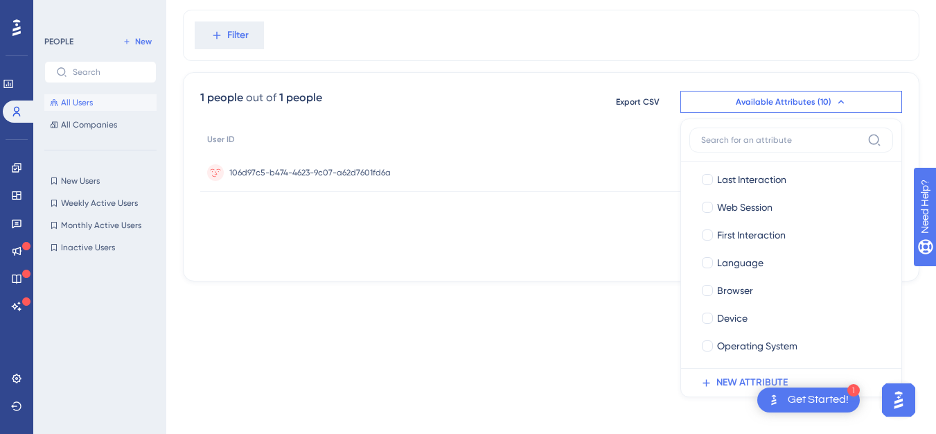
scroll to position [0, 0]
